Goal: Navigation & Orientation: Find specific page/section

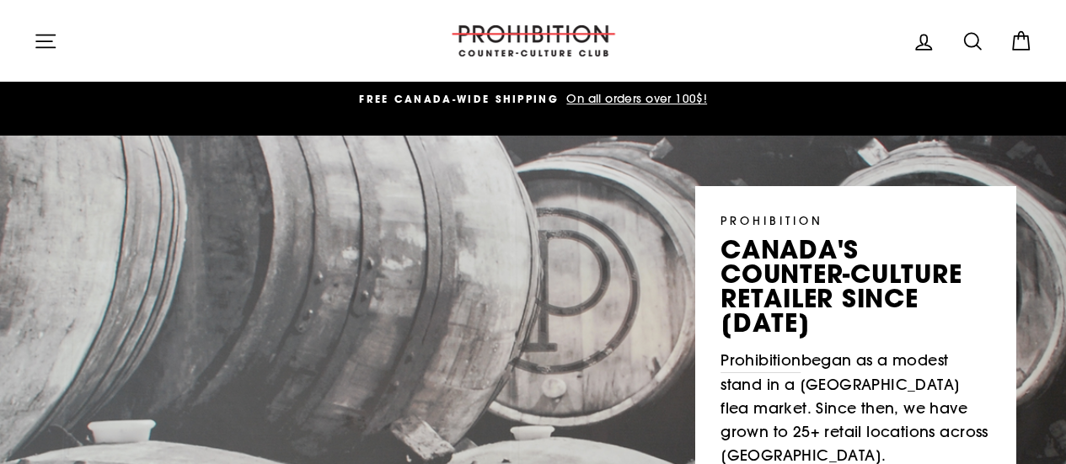
click at [51, 39] on icon "button" at bounding box center [46, 41] width 24 height 24
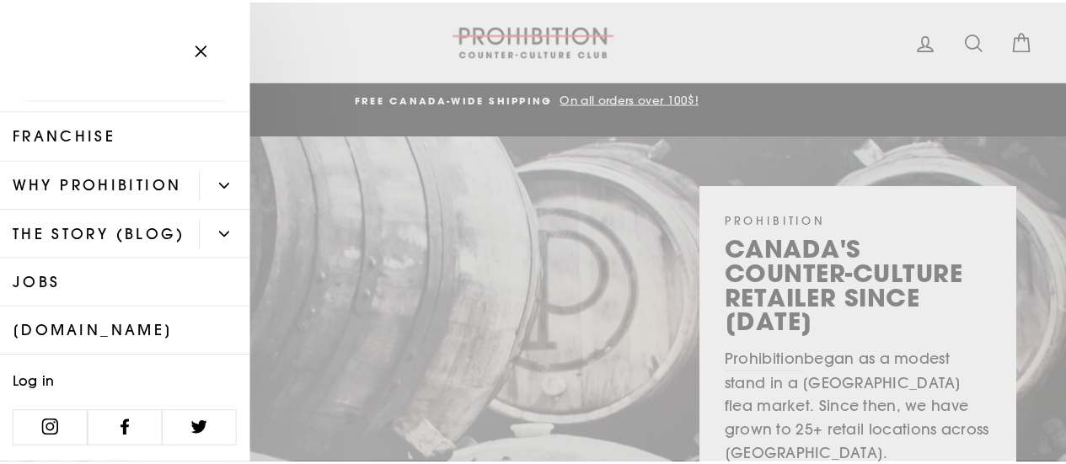
scroll to position [182, 0]
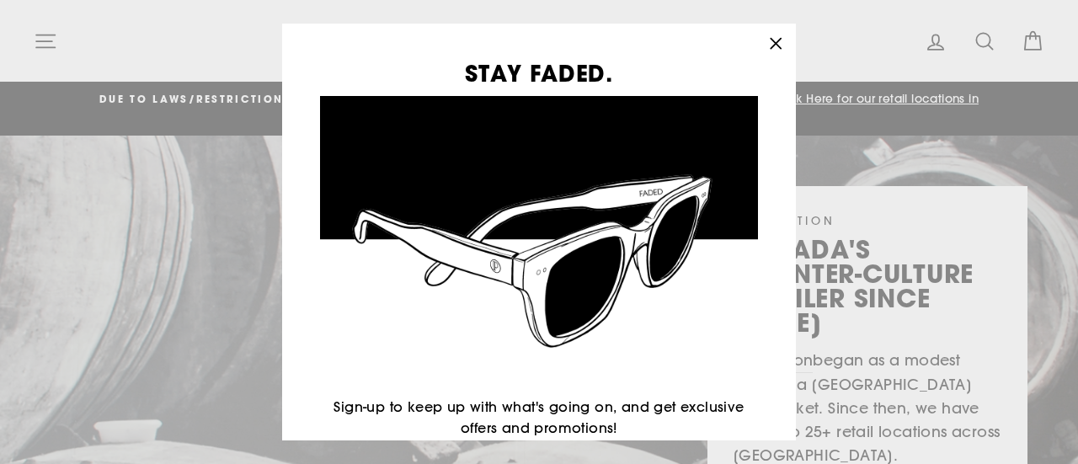
click at [788, 41] on icon "button" at bounding box center [776, 44] width 24 height 24
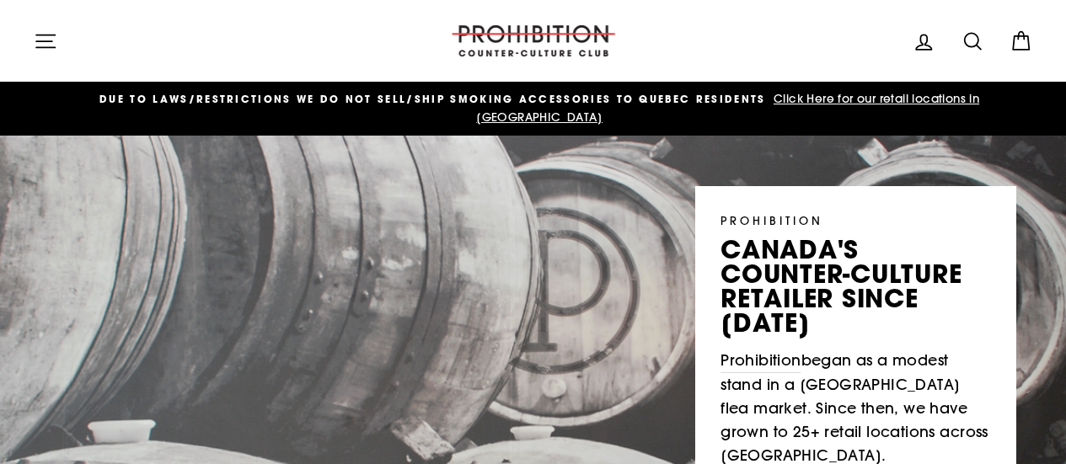
click at [944, 100] on span "Click Here for our retail locations in [GEOGRAPHIC_DATA]" at bounding box center [727, 108] width 503 height 34
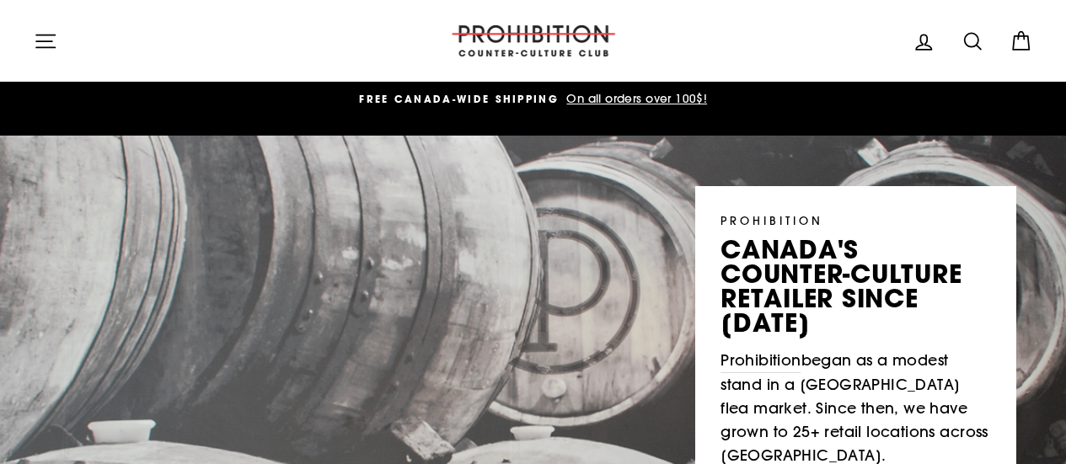
click at [40, 35] on icon "button" at bounding box center [46, 41] width 24 height 24
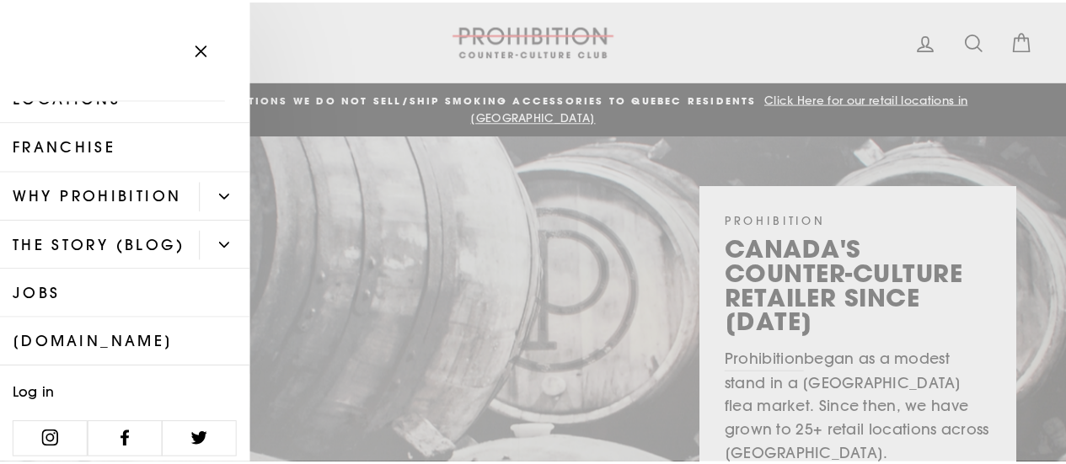
scroll to position [98, 0]
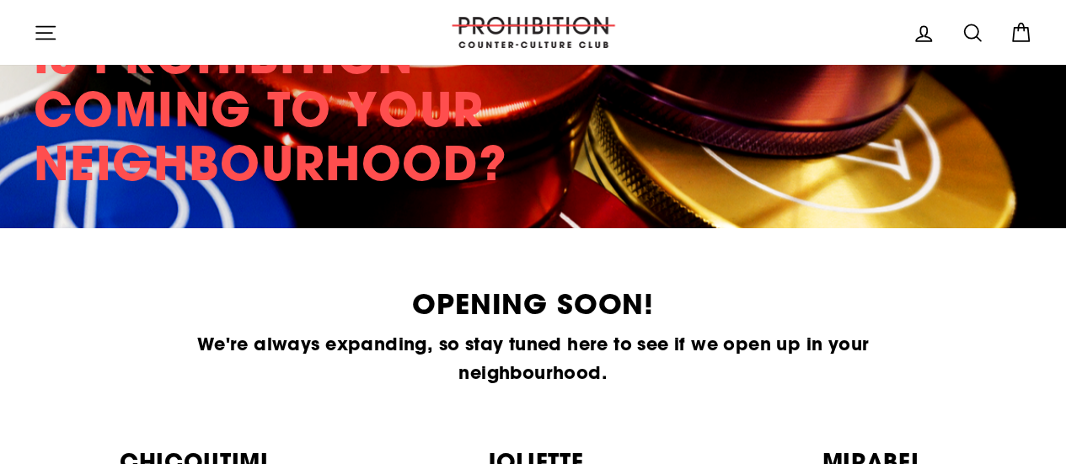
scroll to position [3907, 0]
